Goal: Task Accomplishment & Management: Manage account settings

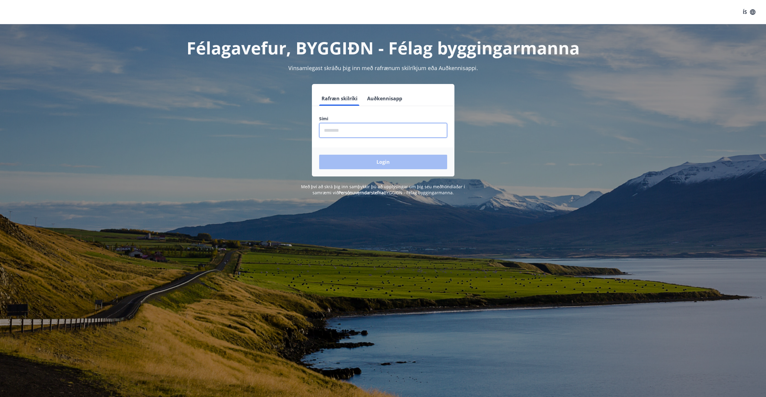
drag, startPoint x: 378, startPoint y: 132, endPoint x: 434, endPoint y: 127, distance: 56.0
click at [378, 132] on input "phone" at bounding box center [383, 130] width 128 height 15
type input "*"
type input "********"
click at [439, 166] on button "Login" at bounding box center [383, 162] width 128 height 14
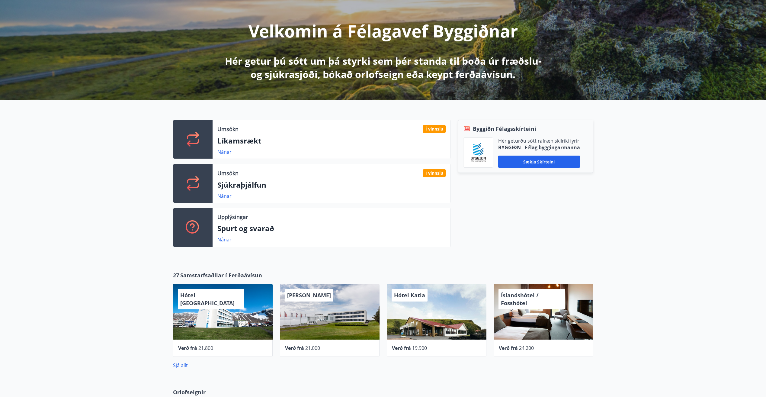
scroll to position [60, 0]
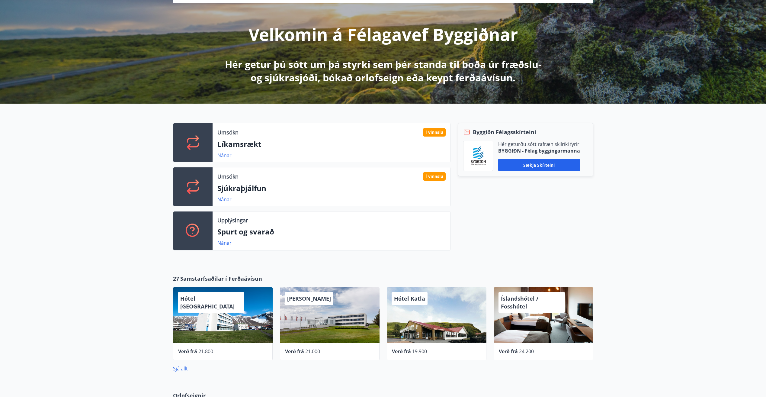
click at [221, 154] on link "Nánar" at bounding box center [224, 155] width 14 height 7
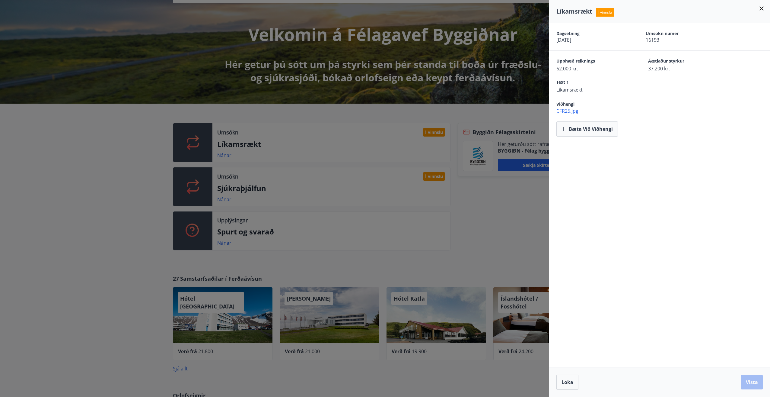
click at [762, 9] on icon at bounding box center [761, 8] width 7 height 7
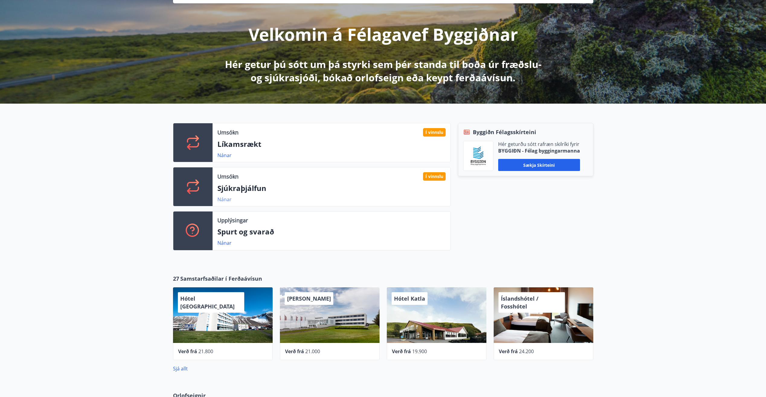
click at [227, 200] on link "Nánar" at bounding box center [224, 199] width 14 height 7
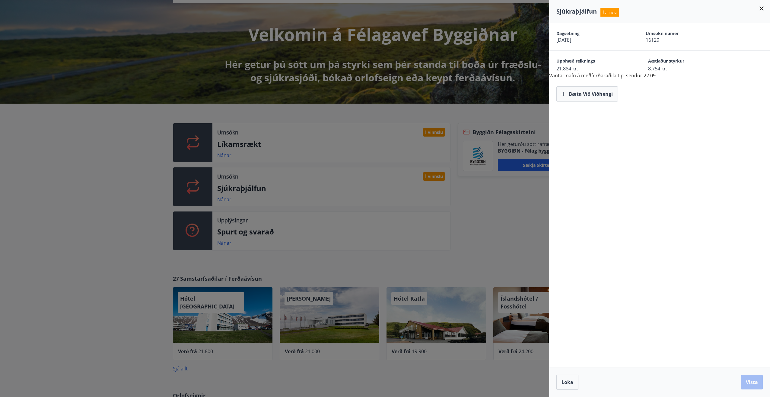
click at [762, 9] on icon at bounding box center [762, 8] width 4 height 4
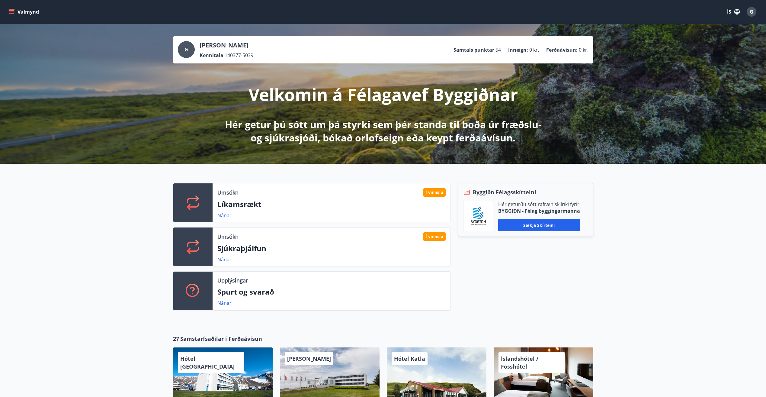
scroll to position [0, 0]
click at [10, 10] on icon "menu" at bounding box center [11, 12] width 6 height 6
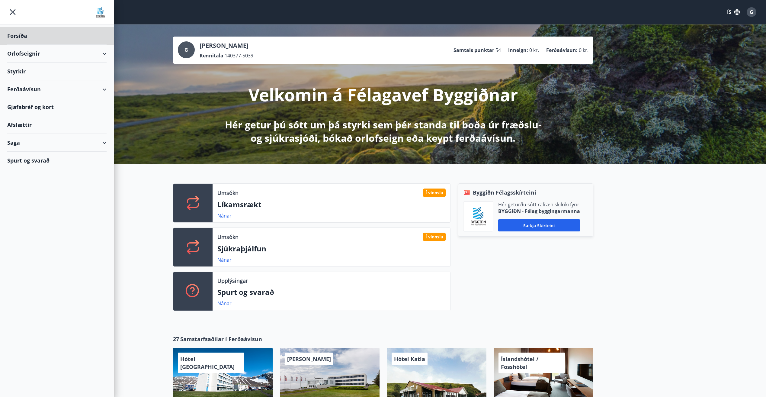
click at [21, 73] on div "Styrkir" at bounding box center [56, 71] width 99 height 18
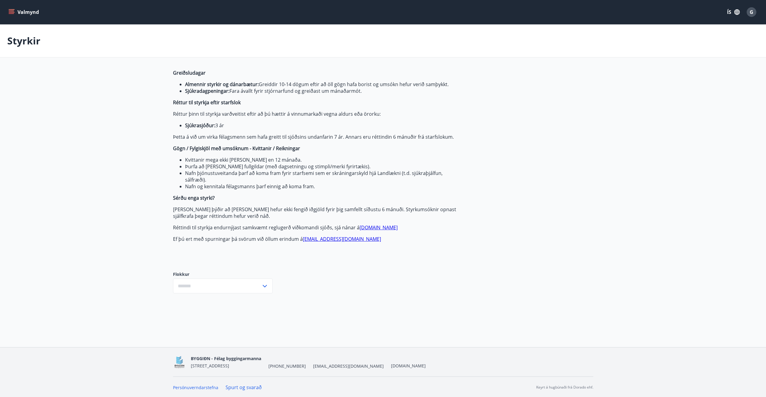
type input "***"
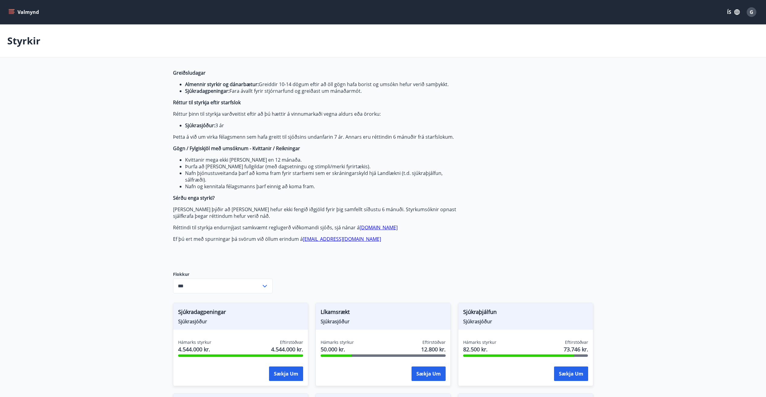
click at [11, 11] on icon "menu" at bounding box center [11, 11] width 5 height 1
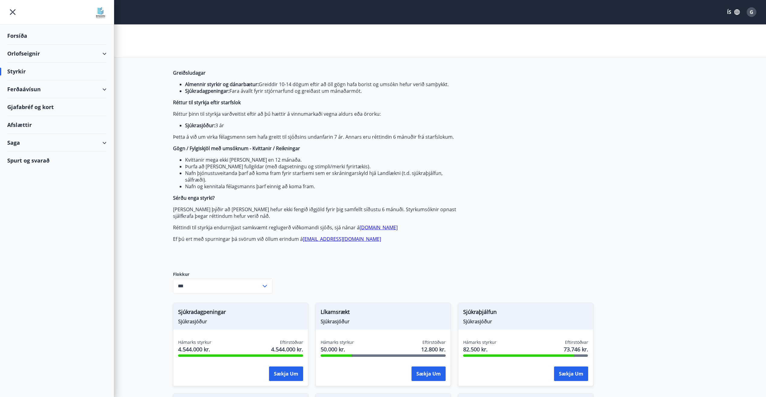
click at [13, 143] on div "Saga" at bounding box center [56, 143] width 99 height 18
click at [28, 223] on div "Styrkjasaga" at bounding box center [57, 221] width 90 height 13
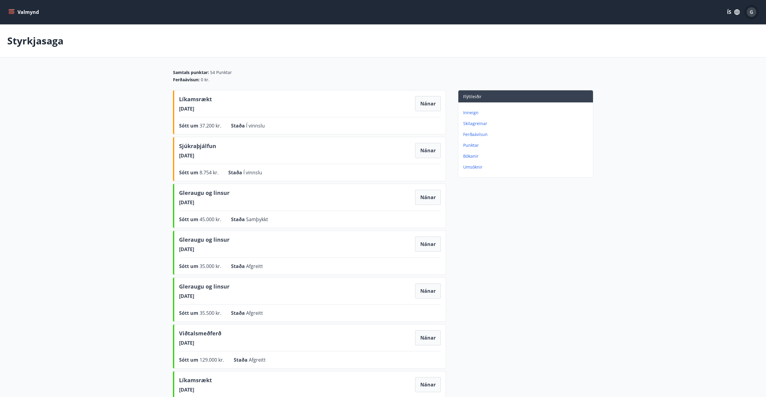
click at [753, 13] on div "G" at bounding box center [751, 12] width 10 height 10
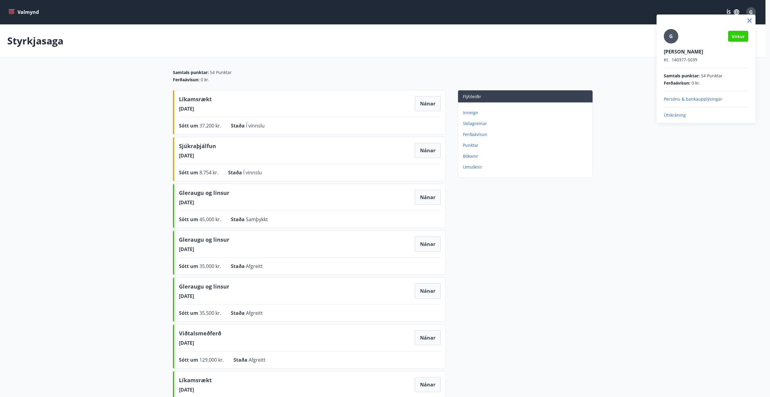
click at [675, 117] on p "Útskráning" at bounding box center [706, 115] width 85 height 6
